Goal: Navigation & Orientation: Find specific page/section

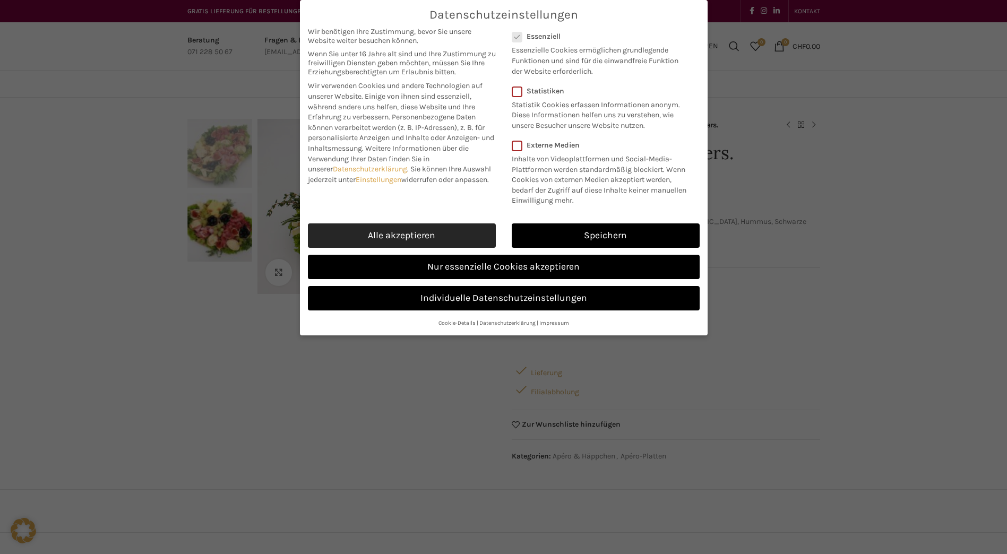
click at [432, 236] on link "Alle akzeptieren" at bounding box center [402, 236] width 188 height 24
checkbox input "true"
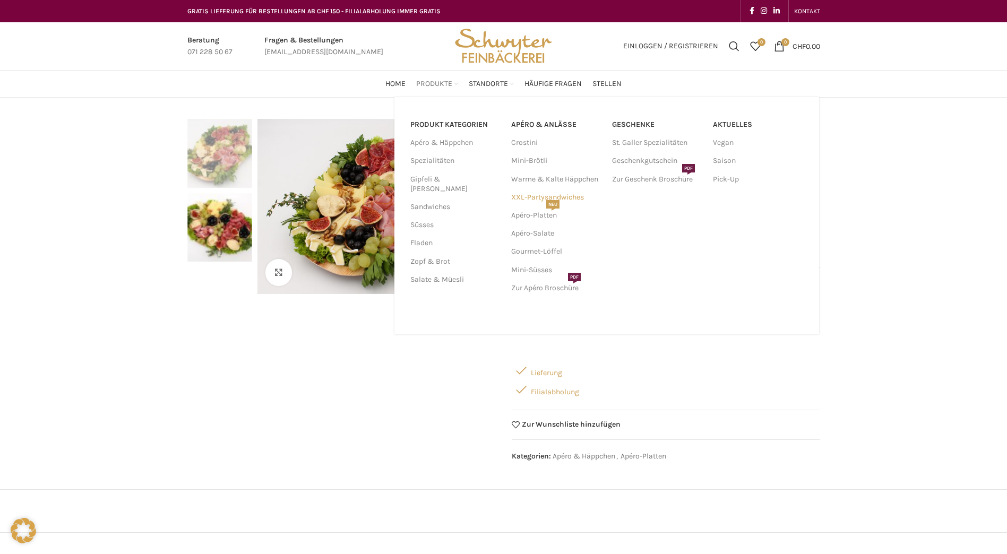
click at [527, 196] on link "XXL-Partysandwiches" at bounding box center [556, 198] width 90 height 18
